Goal: Check status: Check status

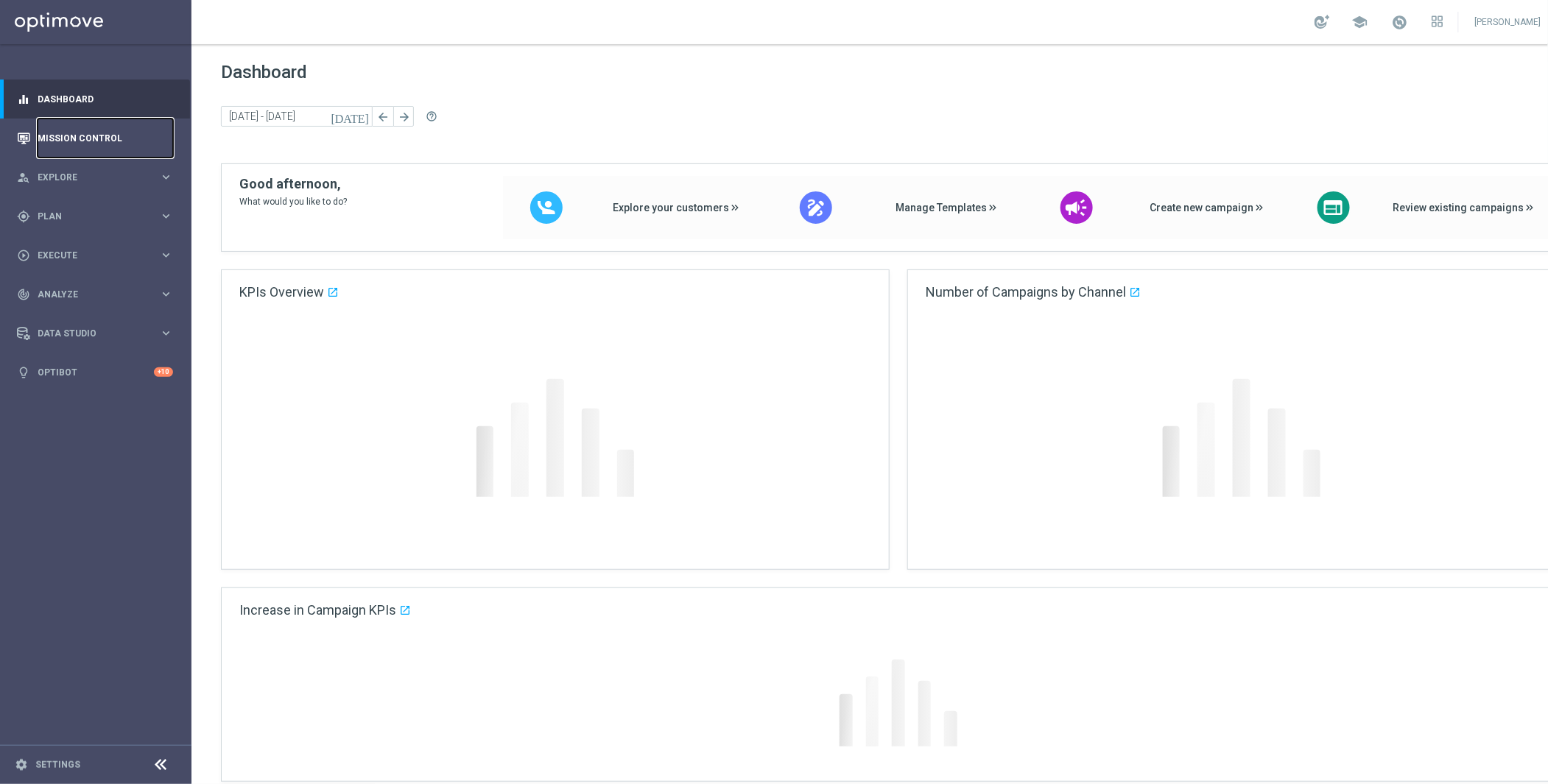
click at [102, 137] on link "Mission Control" at bounding box center [105, 137] width 135 height 39
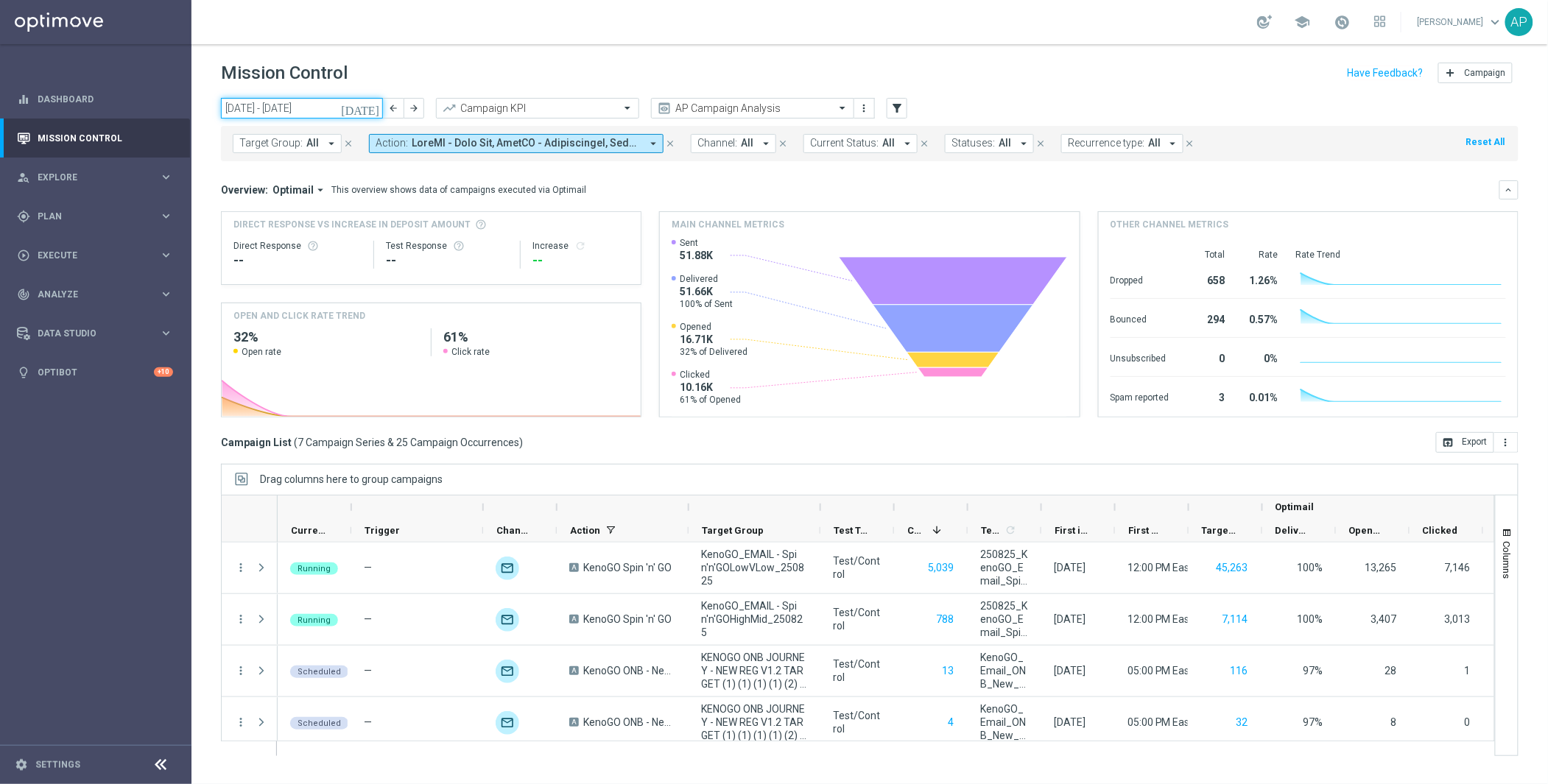
click at [287, 105] on input "25 Aug 2025 - 31 Aug 2025" at bounding box center [302, 108] width 162 height 21
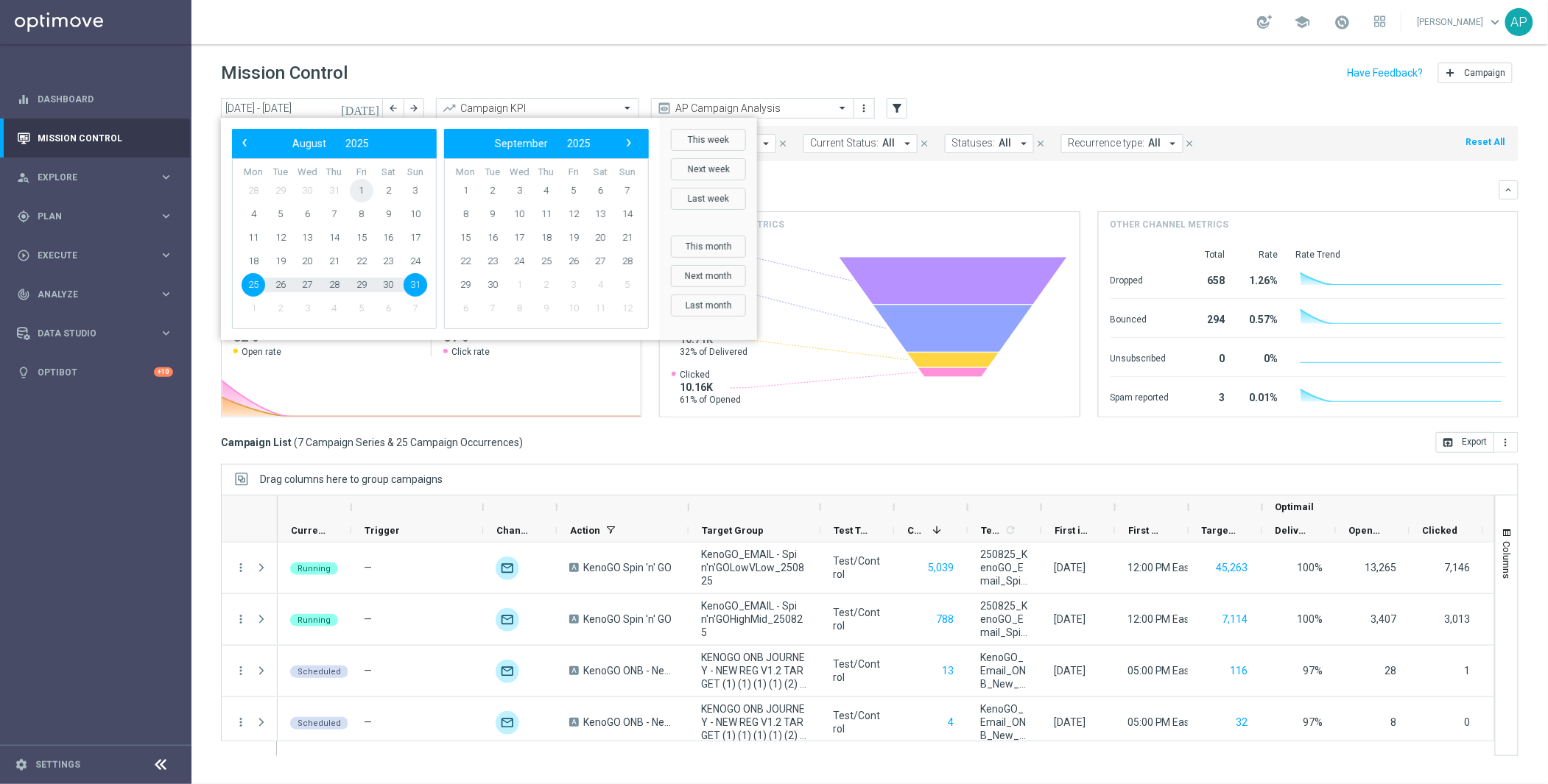
click at [361, 181] on span "1" at bounding box center [361, 190] width 24 height 24
click at [415, 283] on span "31" at bounding box center [415, 285] width 24 height 24
type input "01 Aug 2025 - 31 Aug 2025"
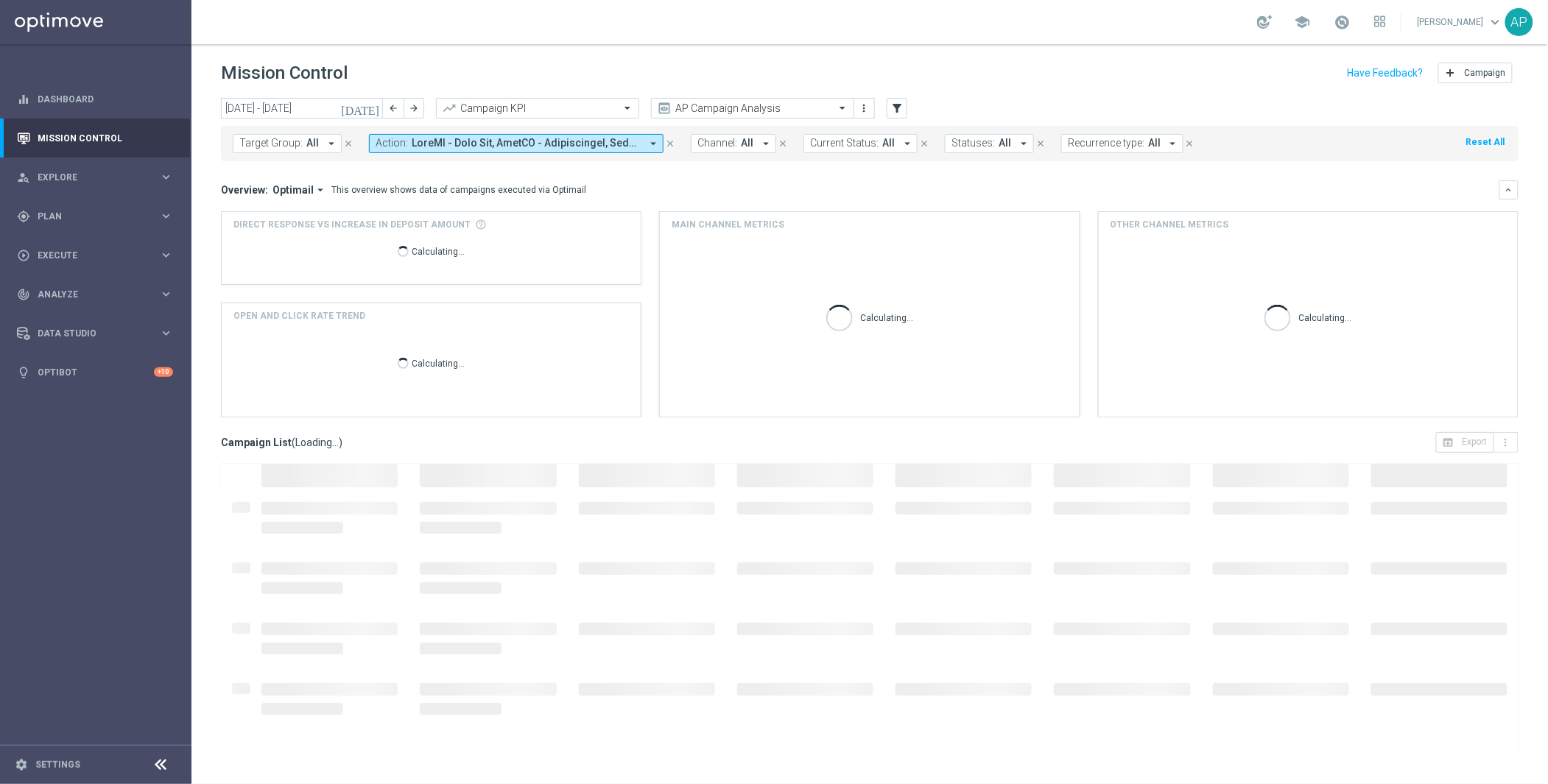
click at [551, 134] on button "Action: arrow_drop_down" at bounding box center [516, 144] width 295 height 19
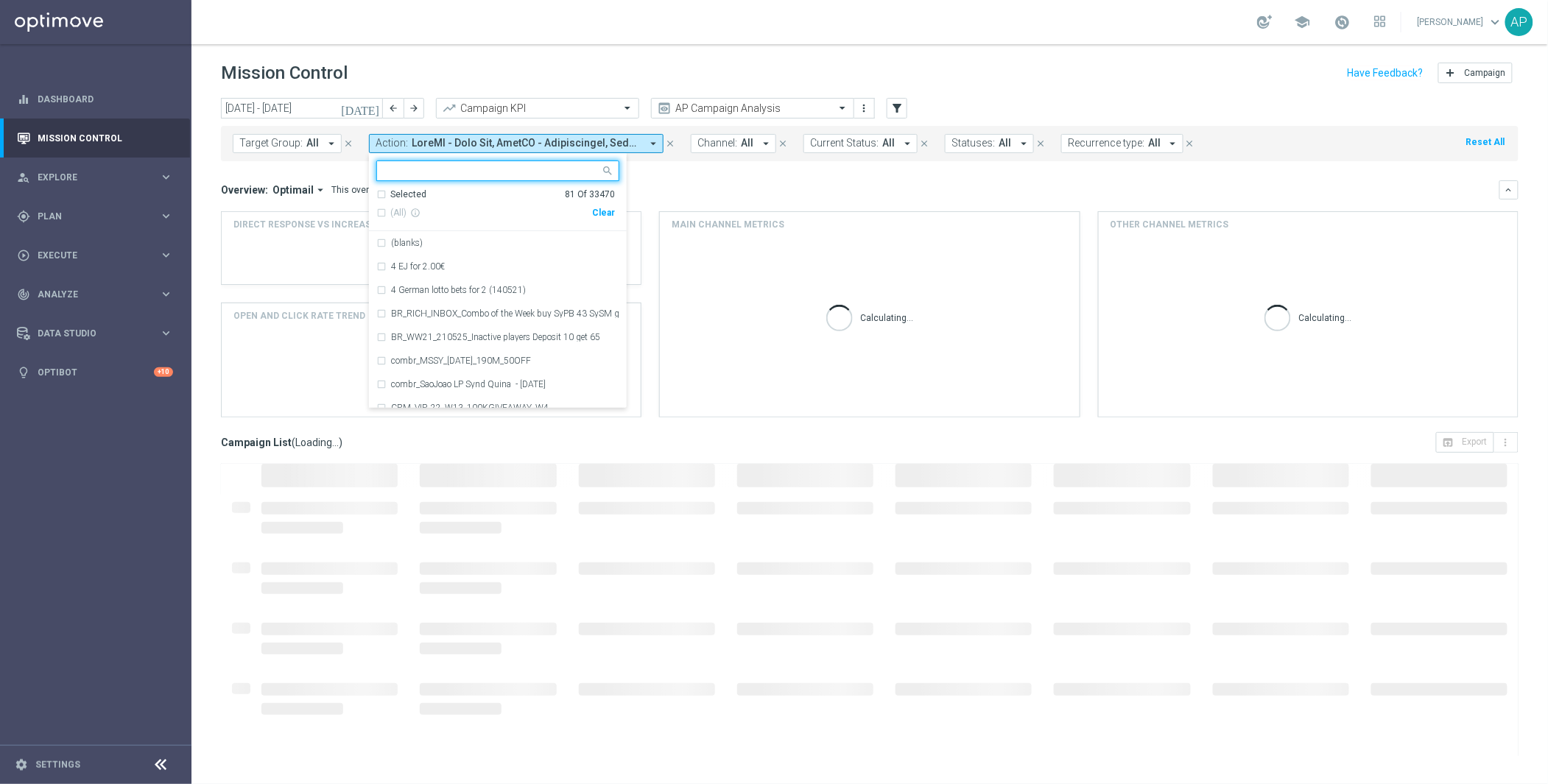
click at [0, 0] on div "Clear" at bounding box center [0, 0] width 0 height 0
click at [486, 166] on input "text" at bounding box center [492, 171] width 216 height 12
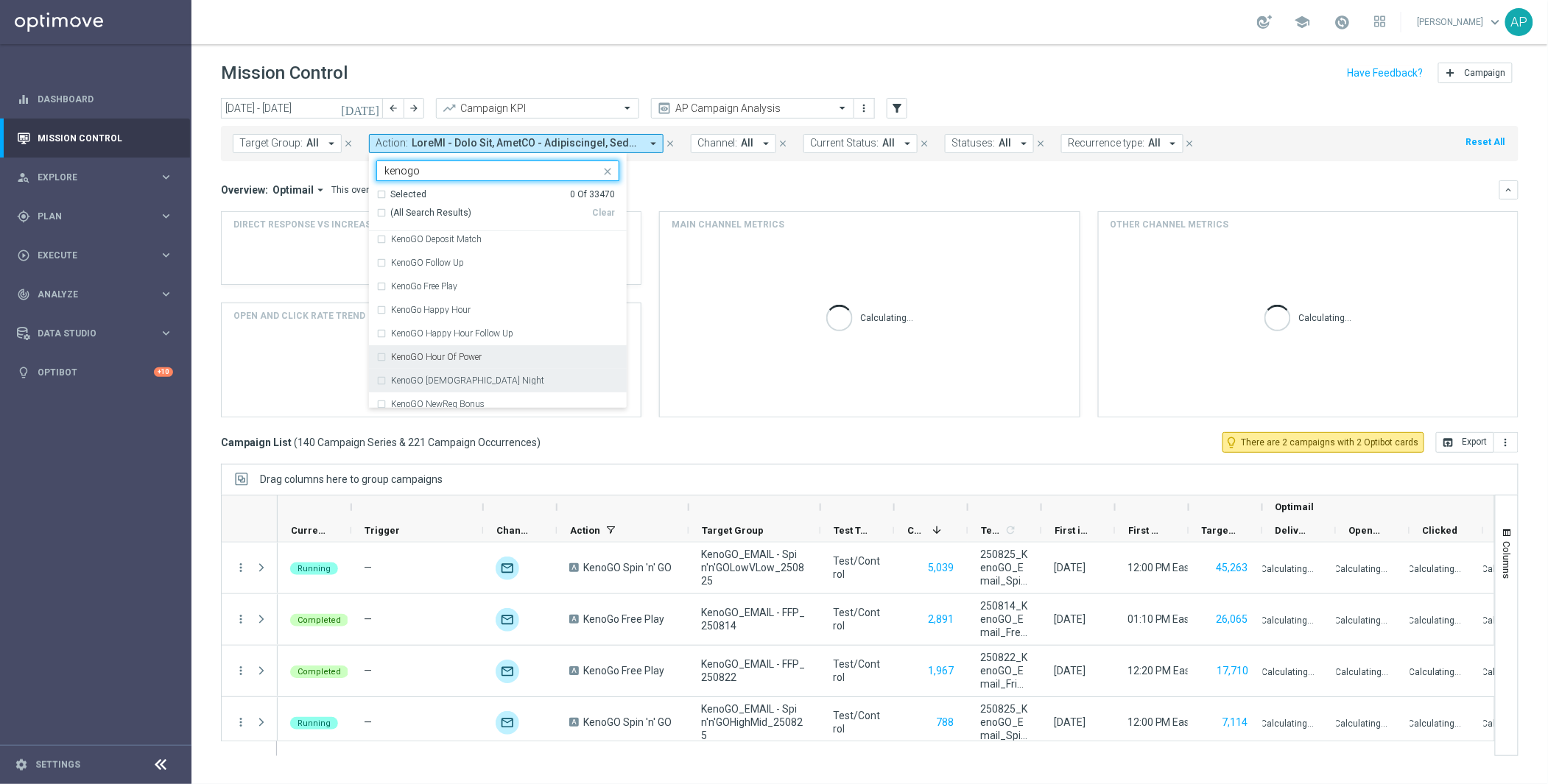
scroll to position [147, 0]
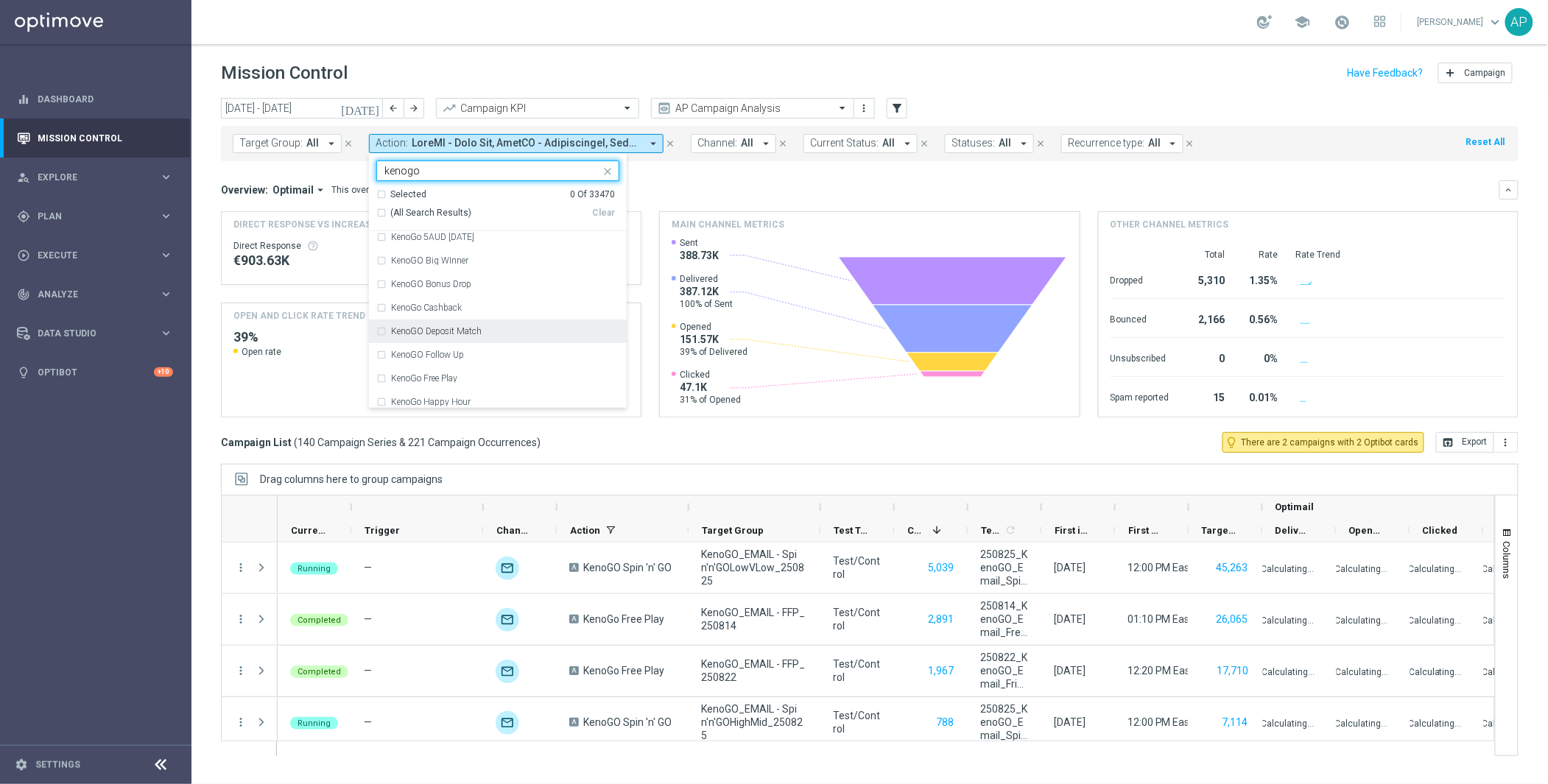
click at [404, 330] on label "KenoGO Deposit Match" at bounding box center [436, 331] width 91 height 9
type input "kenogo"
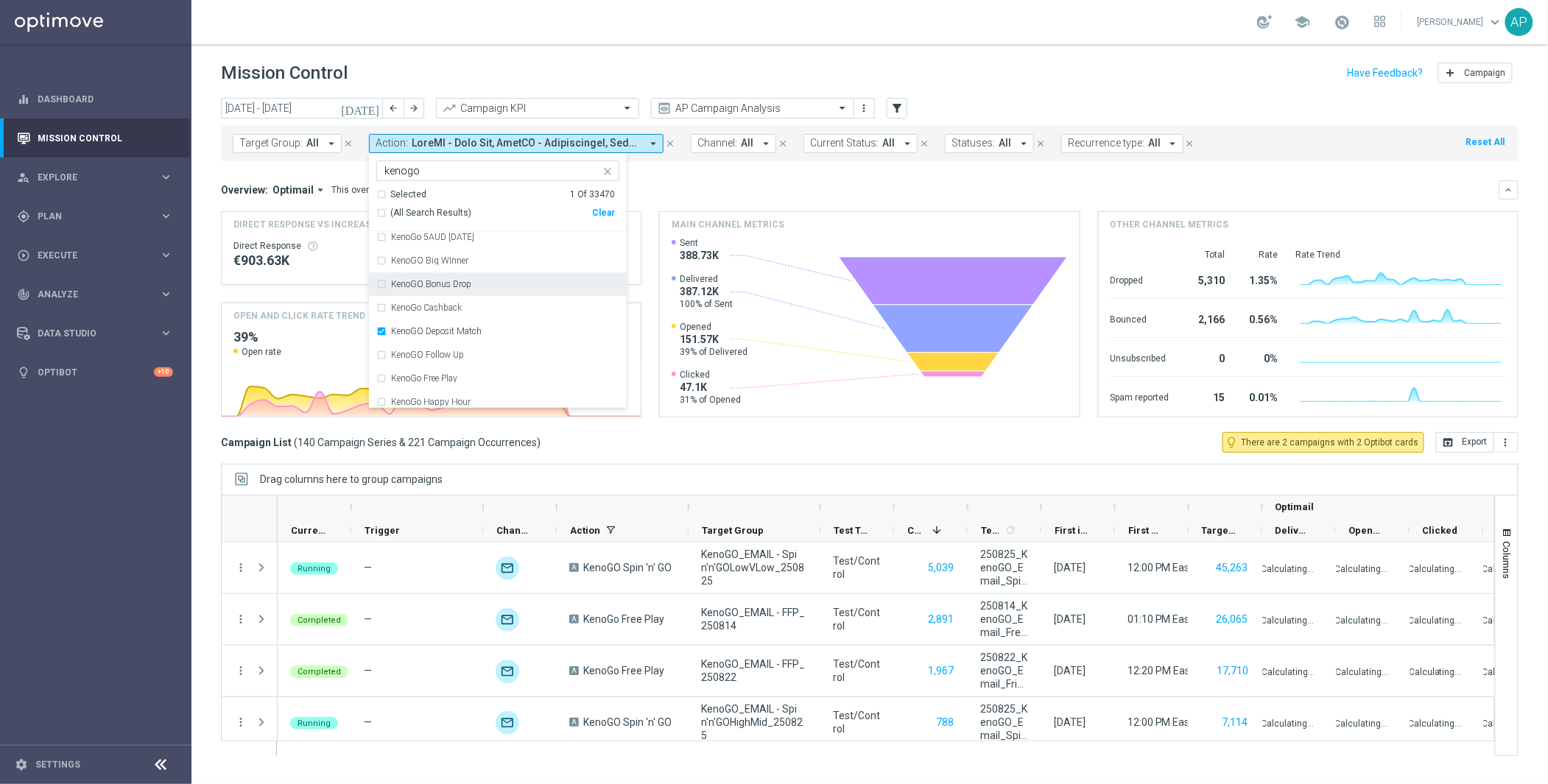
click at [670, 194] on div "Overview: Optimail arrow_drop_down This overview shows data of campaigns execut…" at bounding box center [860, 189] width 1278 height 13
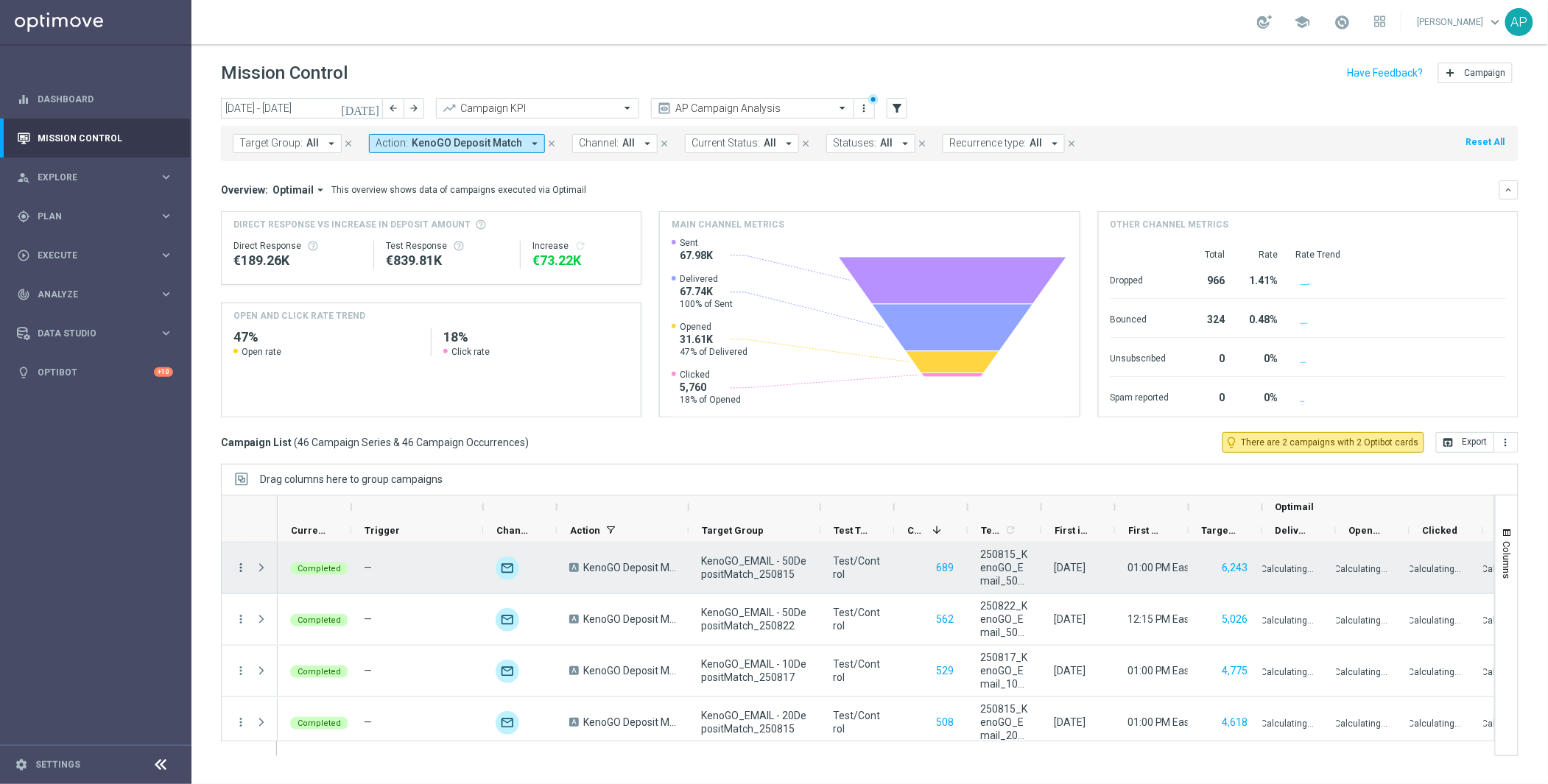
click at [240, 569] on icon "more_vert" at bounding box center [241, 567] width 13 height 13
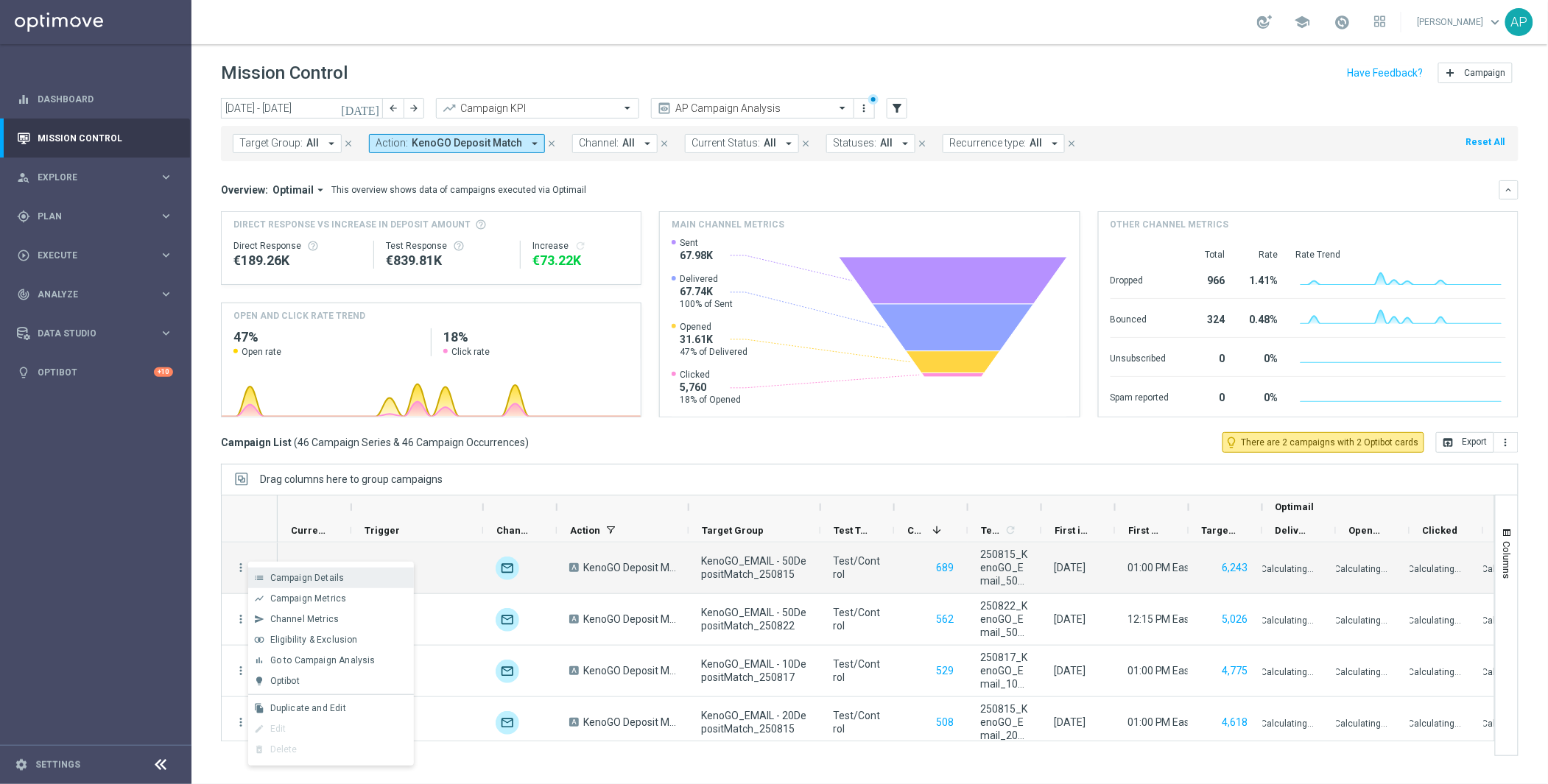
click at [335, 576] on span "Campaign Details" at bounding box center [307, 578] width 74 height 11
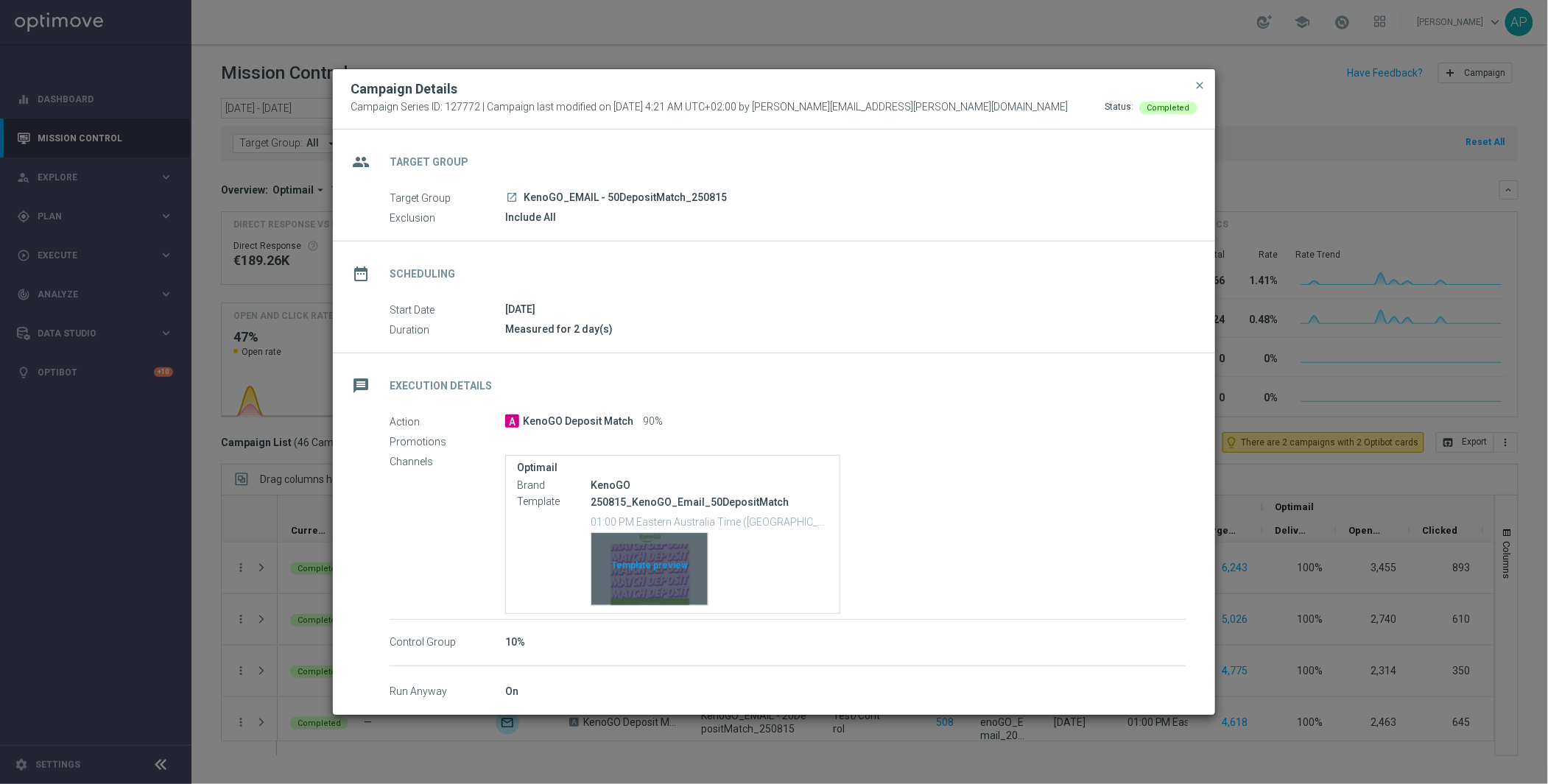
click at [651, 583] on div "Template preview" at bounding box center [649, 569] width 116 height 73
